Goal: Entertainment & Leisure: Browse casually

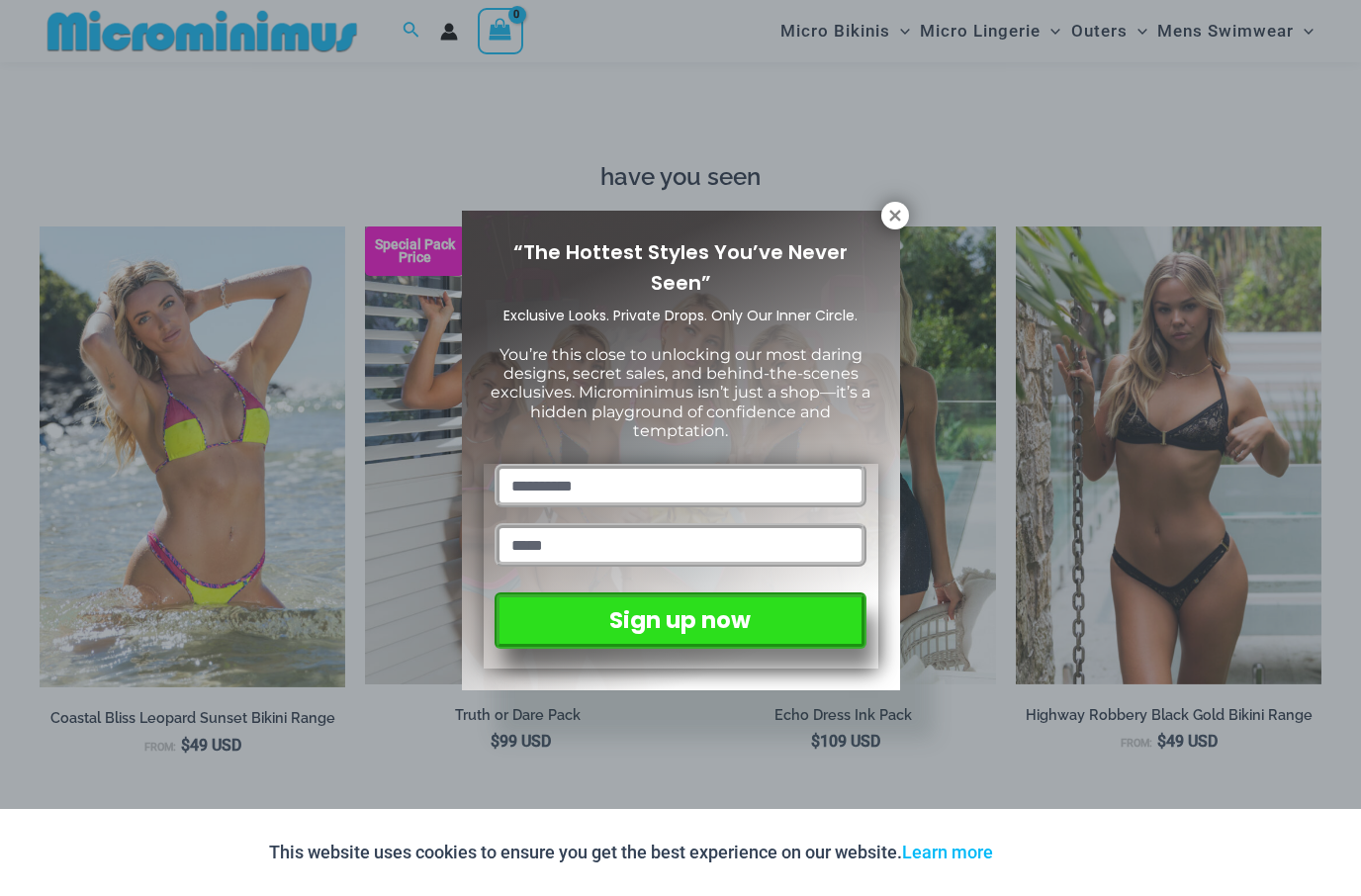
scroll to position [2031, 0]
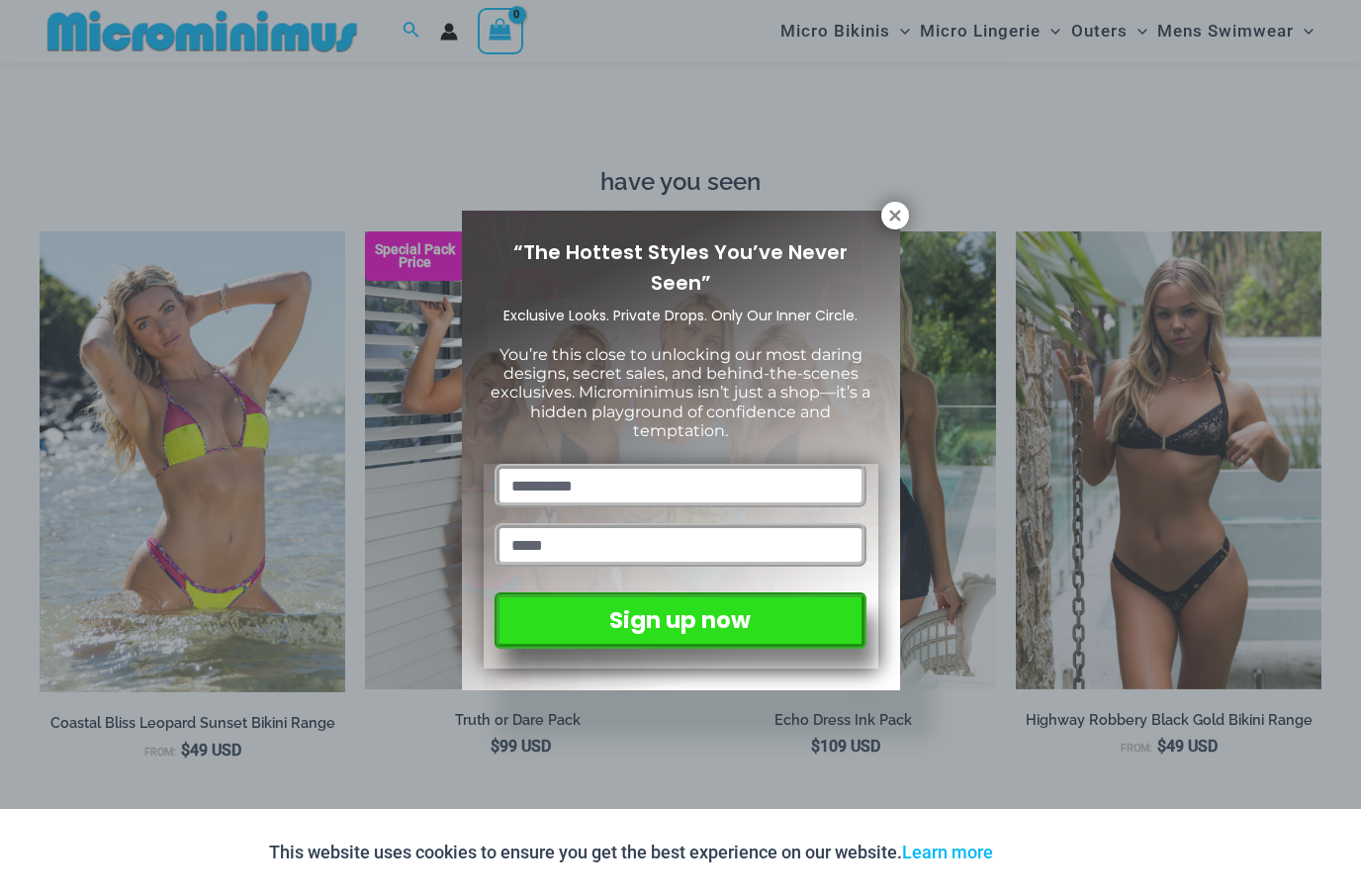
click at [890, 219] on icon at bounding box center [894, 215] width 11 height 11
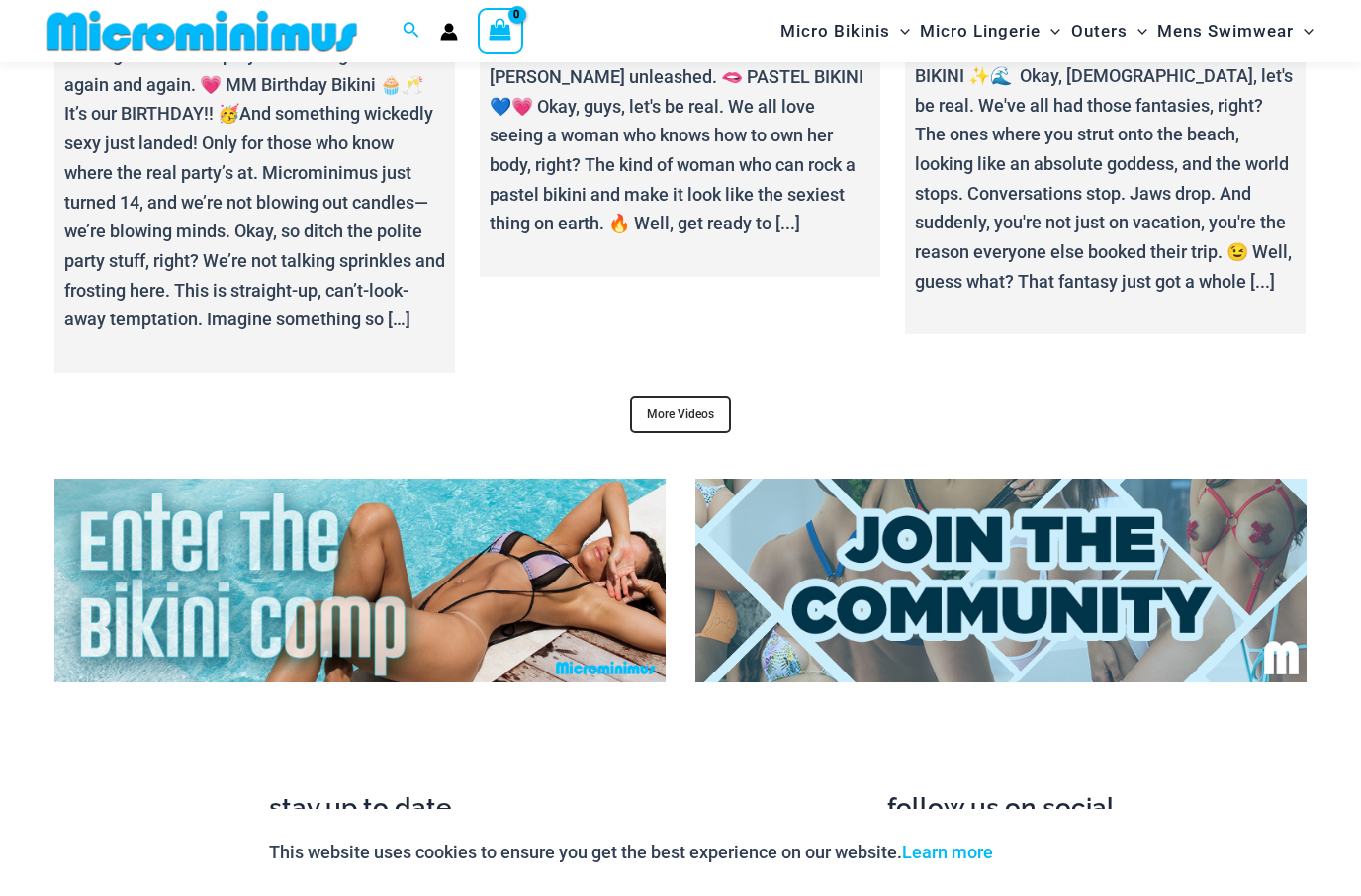
scroll to position [7248, 0]
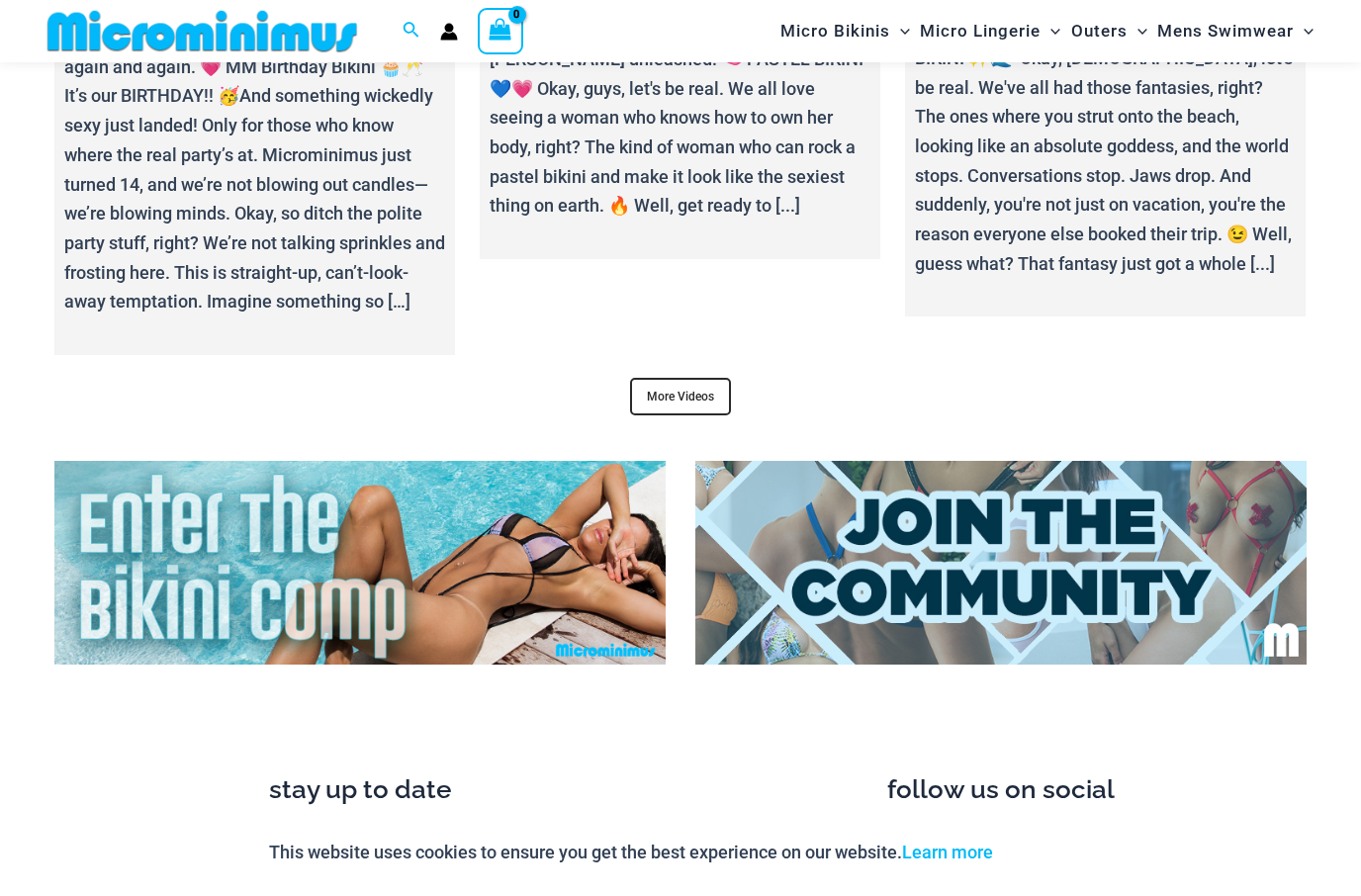
click at [707, 377] on link "More Videos" at bounding box center [680, 396] width 101 height 38
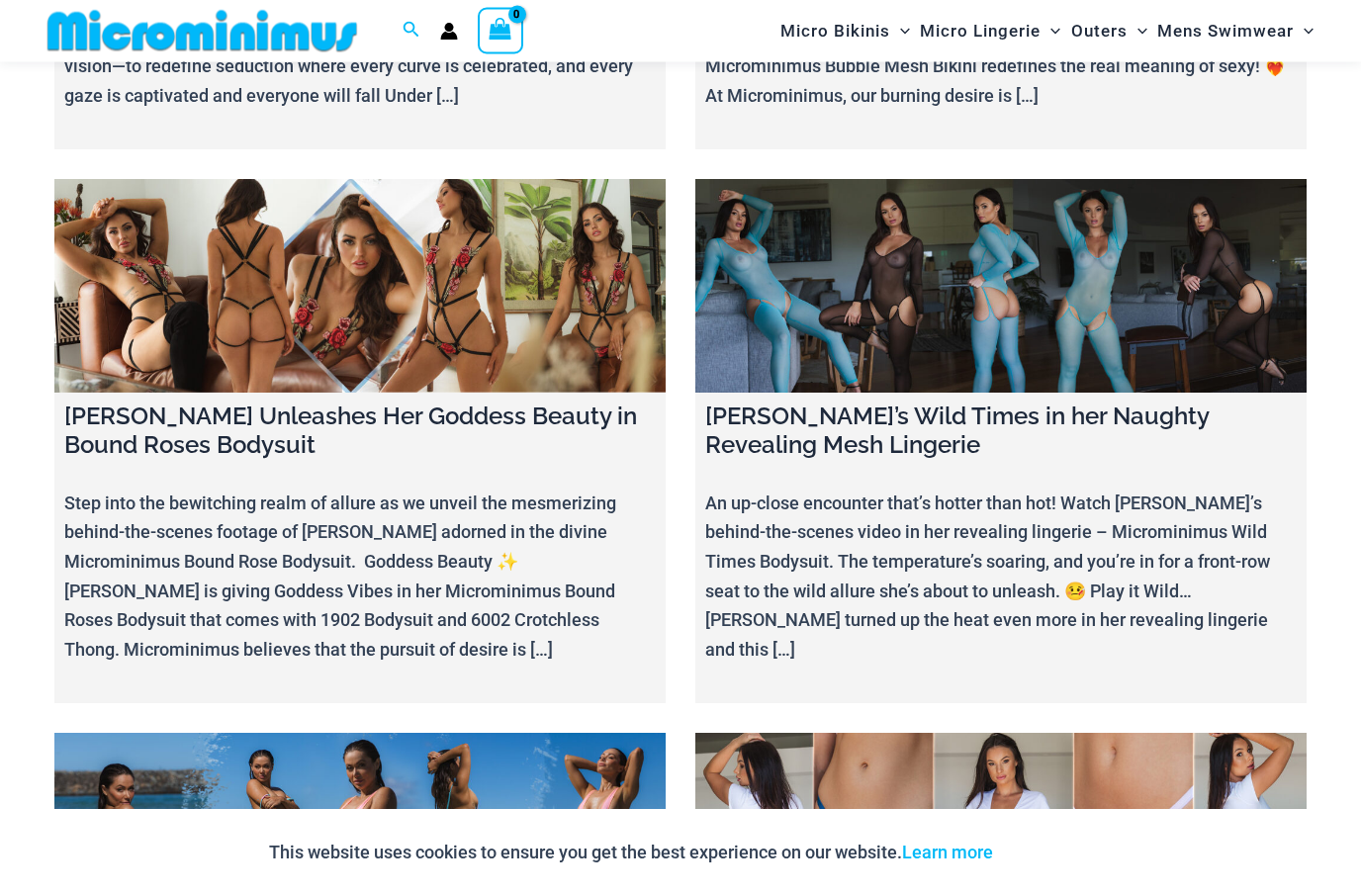
scroll to position [10764, 0]
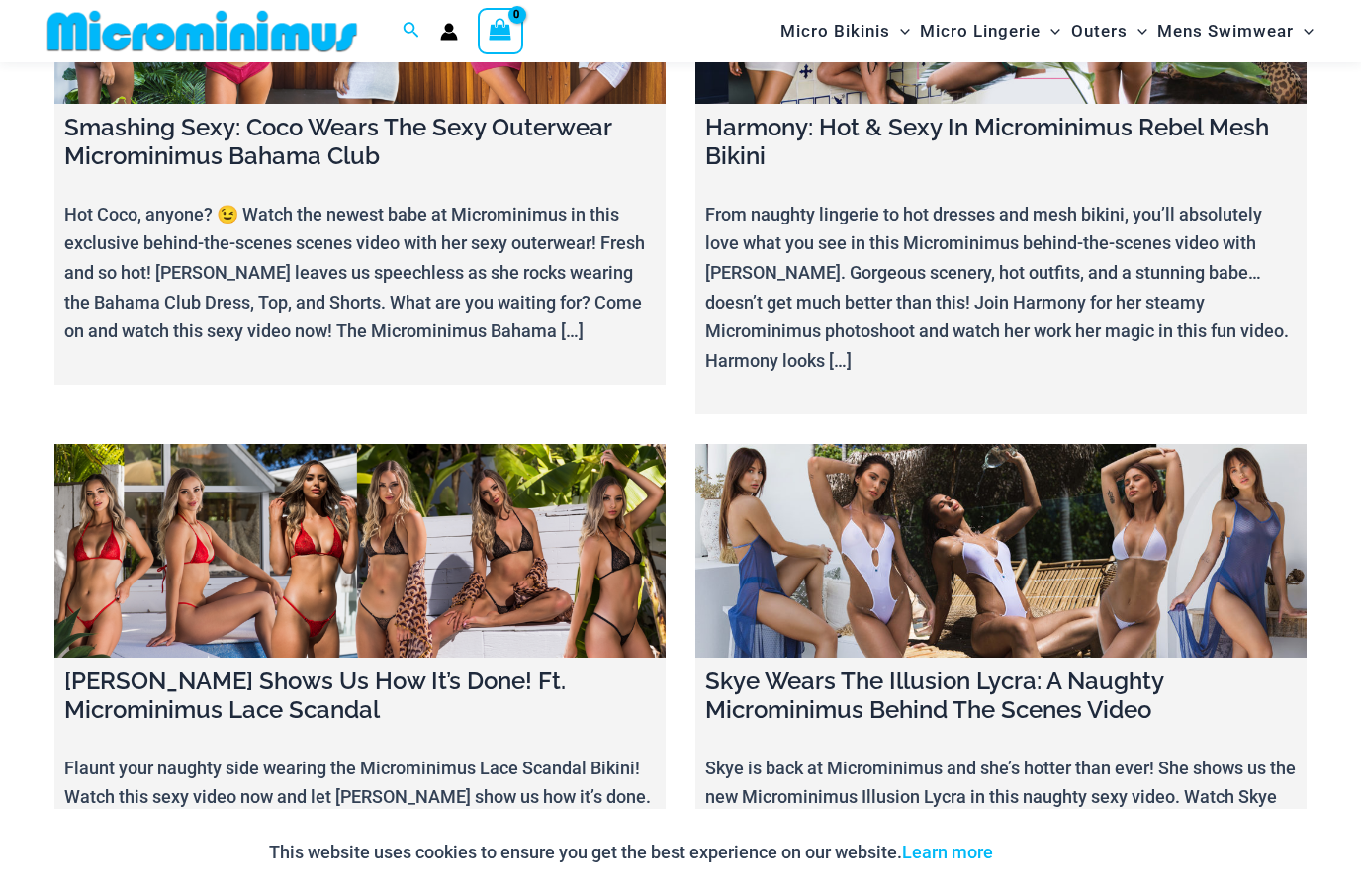
scroll to position [22530, 0]
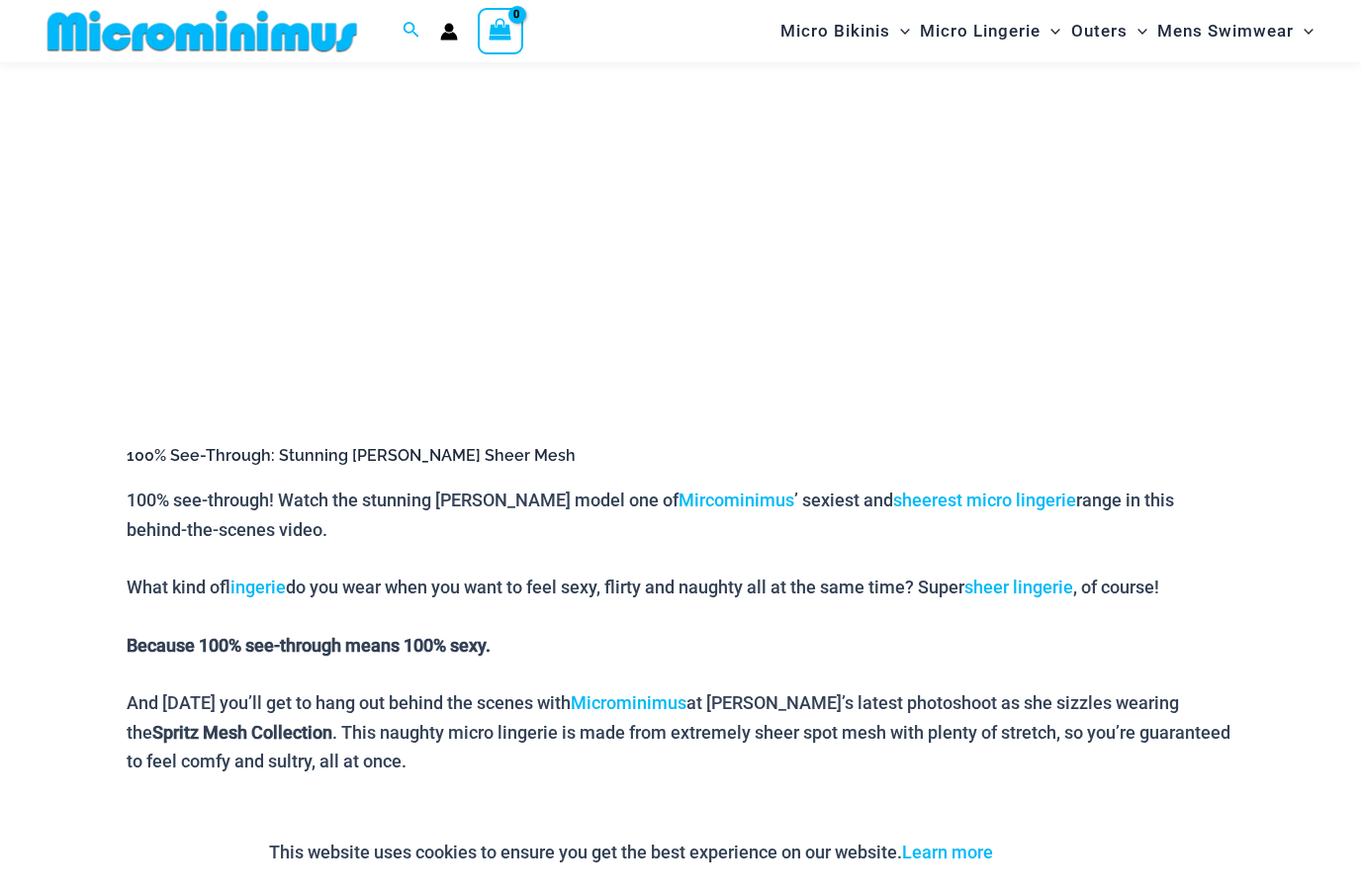
scroll to position [470, 0]
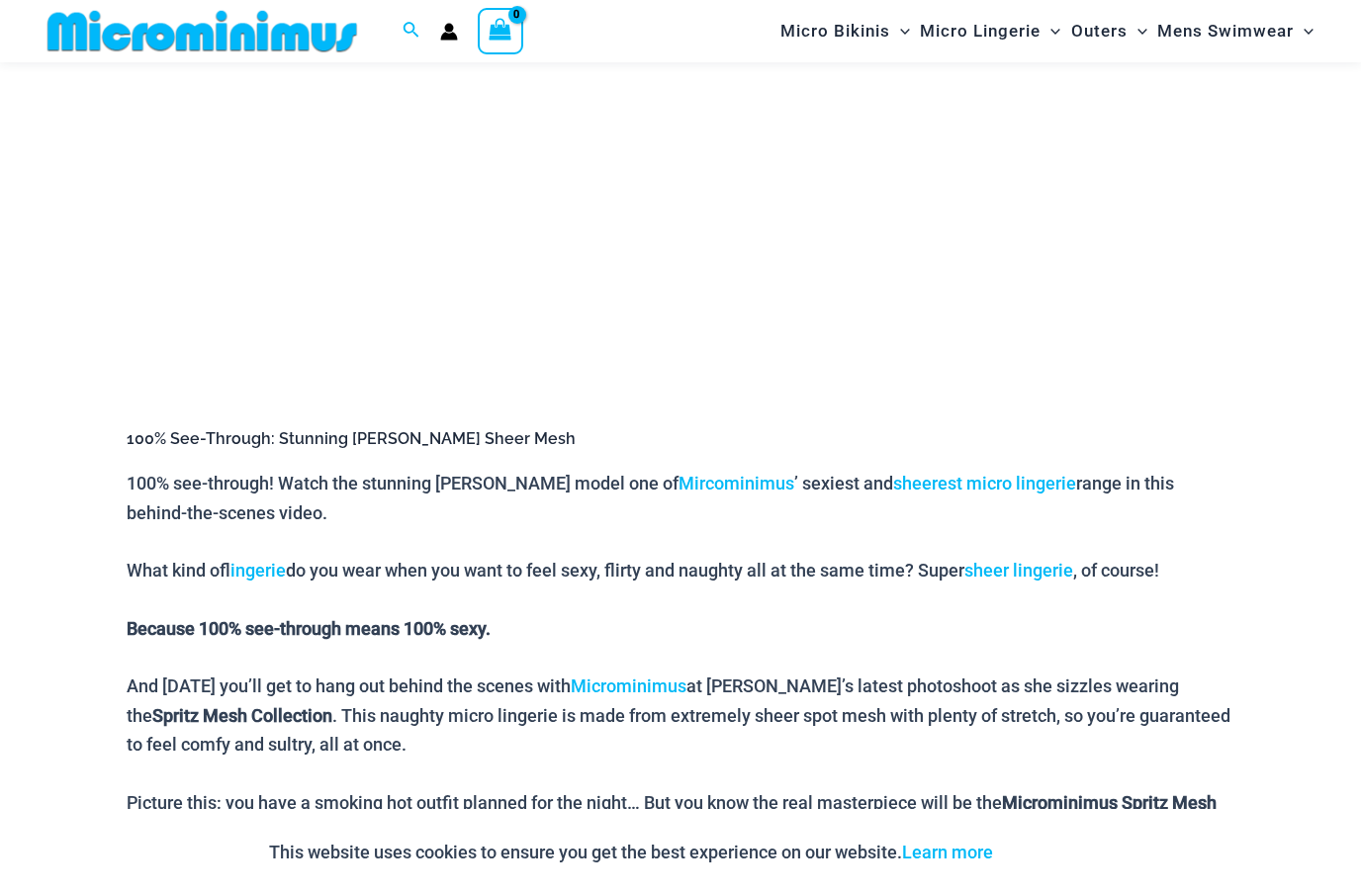
click at [1060, 571] on link "sheer lingerie" at bounding box center [1019, 570] width 109 height 21
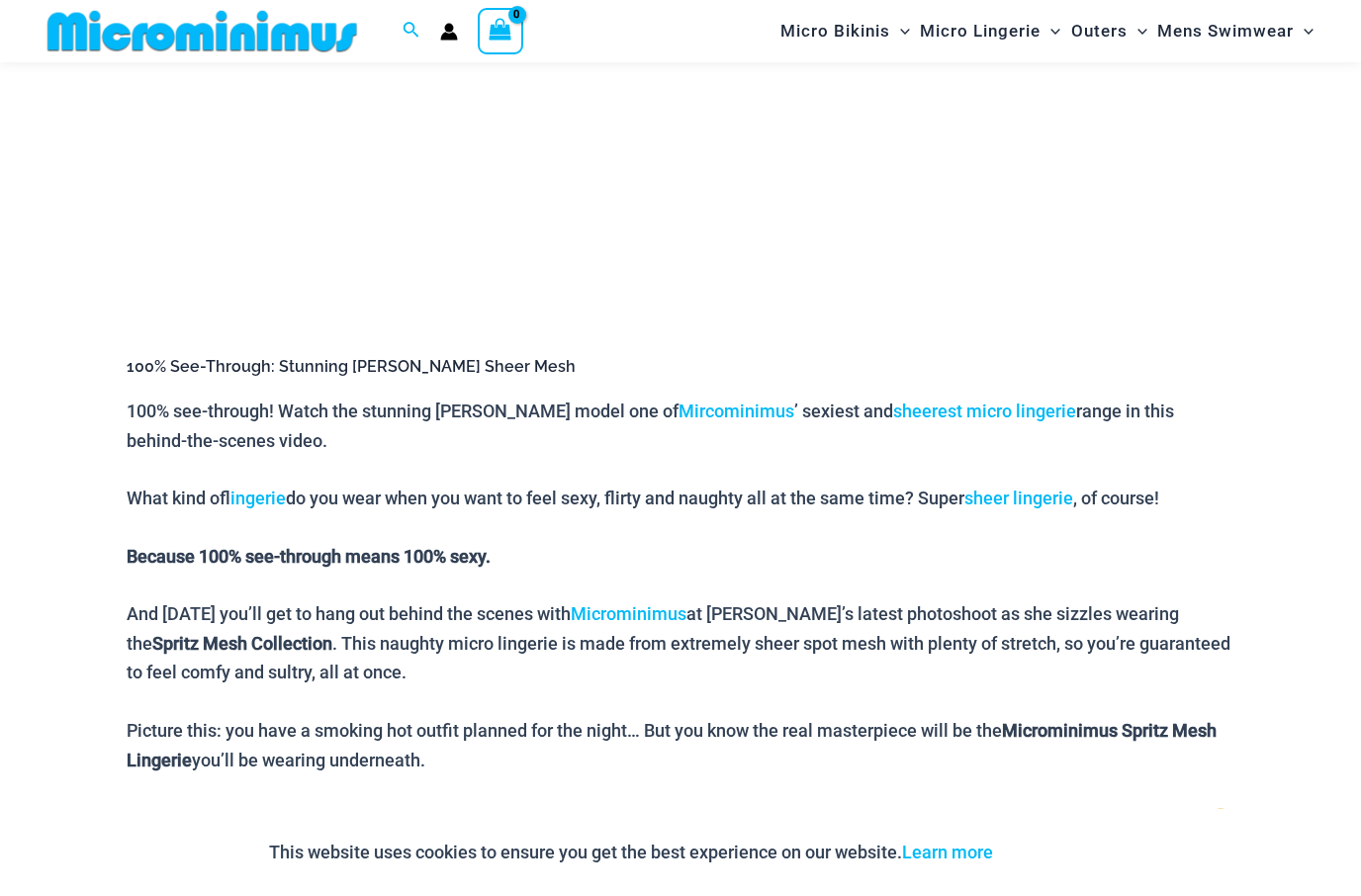
click at [948, 416] on link "sheerest micro lingerie" at bounding box center [984, 410] width 183 height 21
click at [679, 411] on link "Mircominimus" at bounding box center [736, 410] width 116 height 21
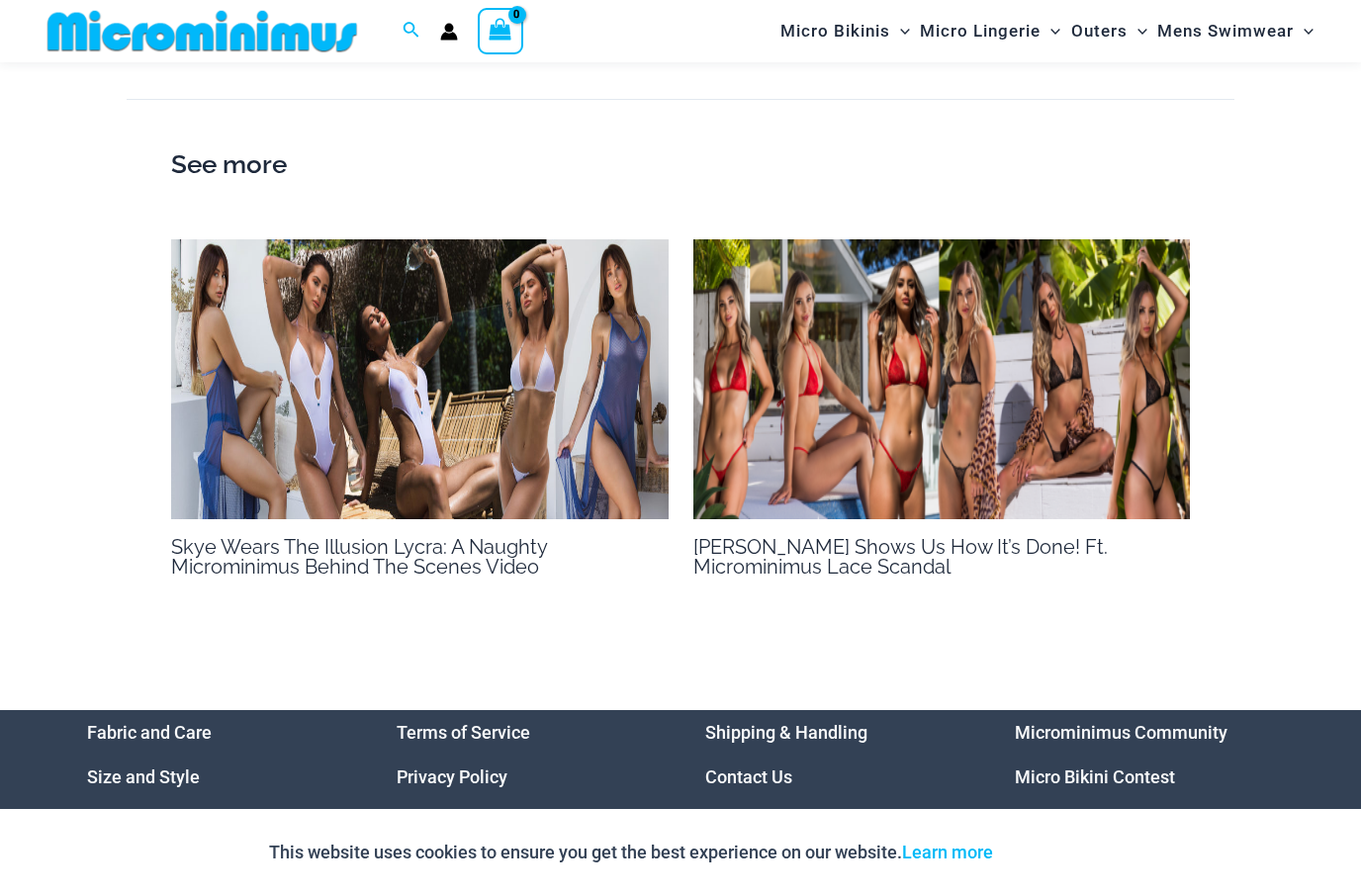
scroll to position [1472, 0]
